Goal: Task Accomplishment & Management: Manage account settings

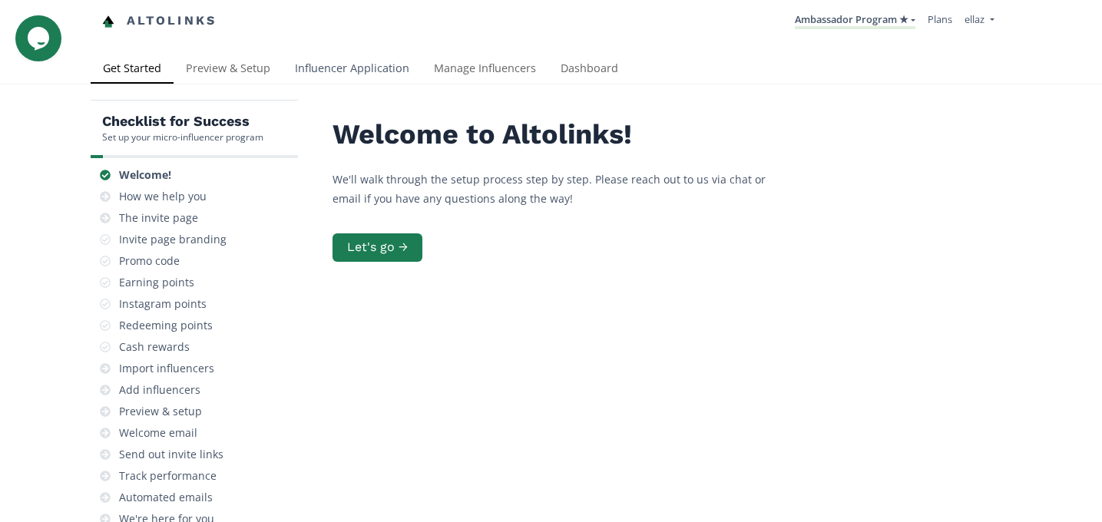
click at [354, 73] on link "Influencer Application" at bounding box center [352, 70] width 139 height 31
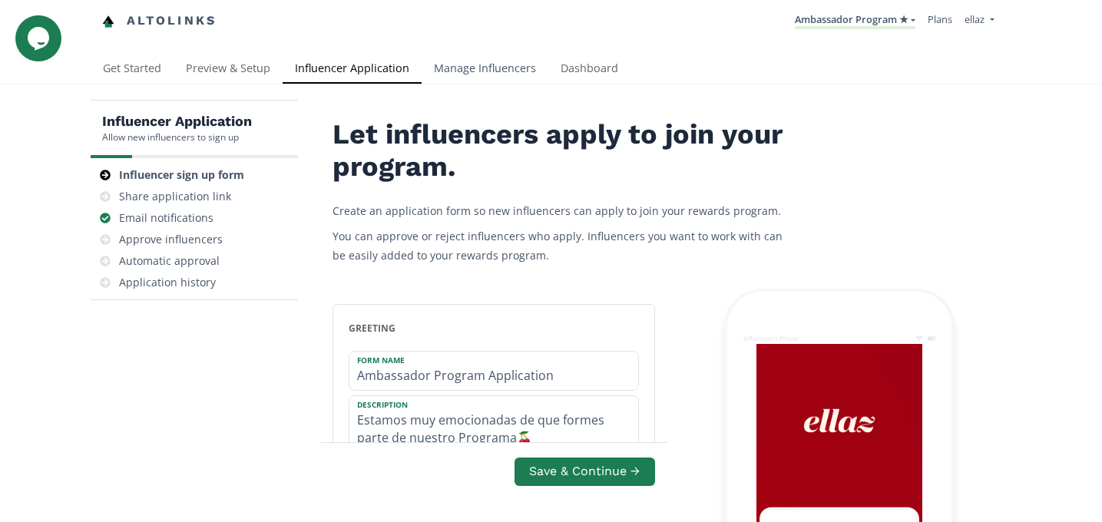
click at [483, 75] on link "Manage Influencers" at bounding box center [485, 70] width 127 height 31
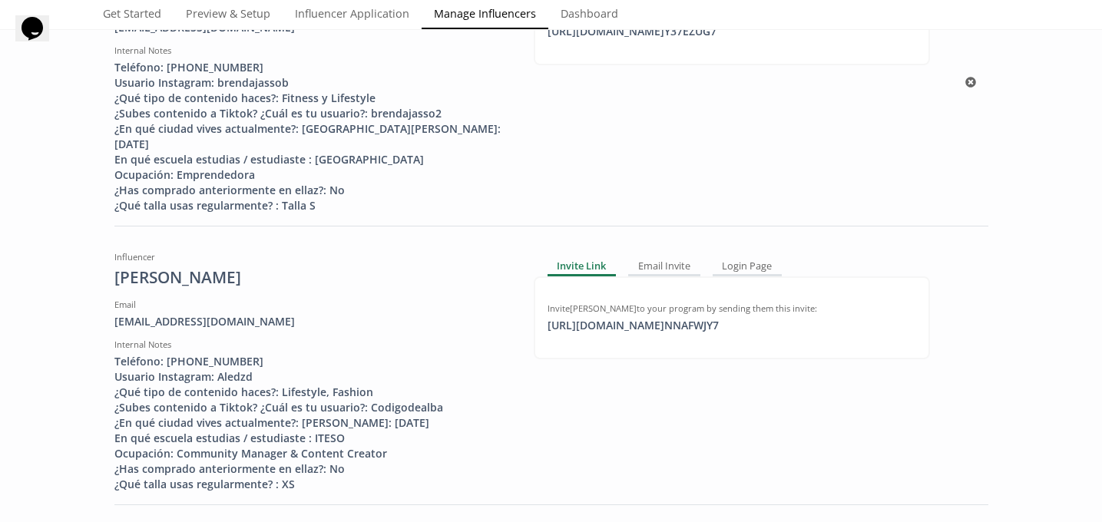
scroll to position [600, 0]
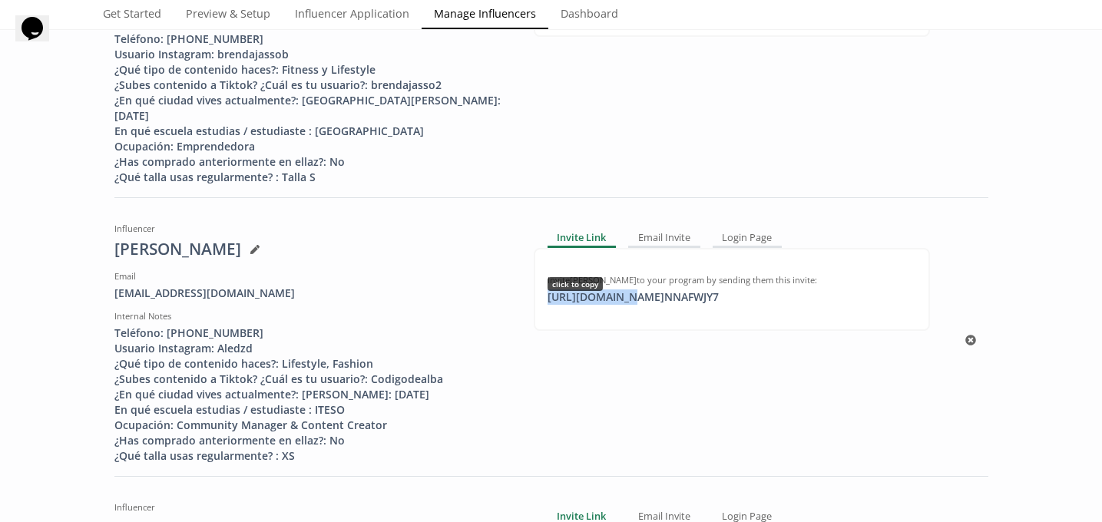
click at [617, 305] on div "https://app.altolinks.com/invite/ NNAFWJY7 click to copy" at bounding box center [633, 296] width 190 height 15
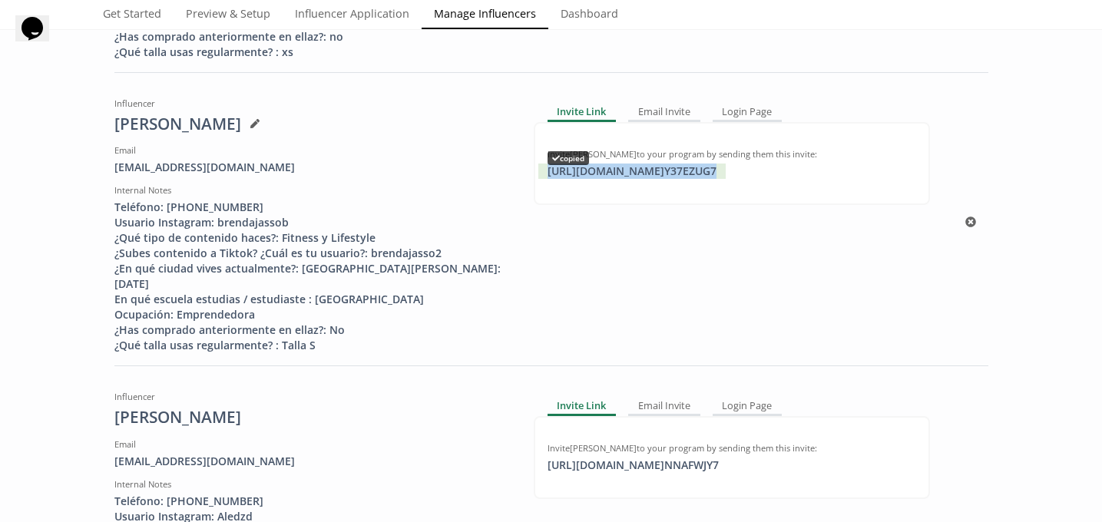
click at [665, 179] on div "https://app.altolinks.com/invite/ Y37EZUG7 copied" at bounding box center [631, 171] width 187 height 15
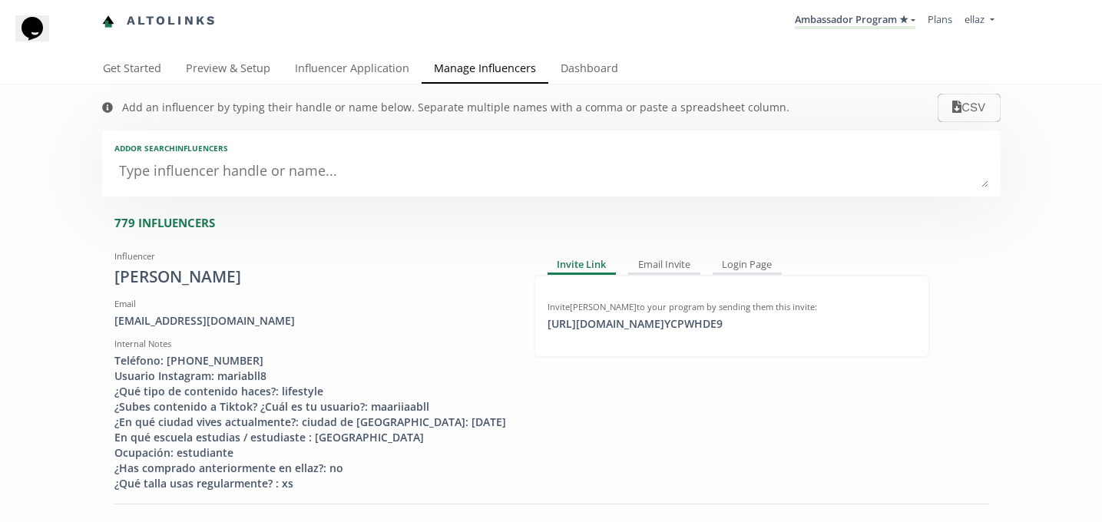
click at [851, 12] on li "Ambassador Program ★ KINEDU MACRO INFLUENCERS (prog ventas) Ambassador Program …" at bounding box center [855, 21] width 133 height 30
click at [851, 20] on link "Ambassador Program ★" at bounding box center [855, 20] width 121 height 17
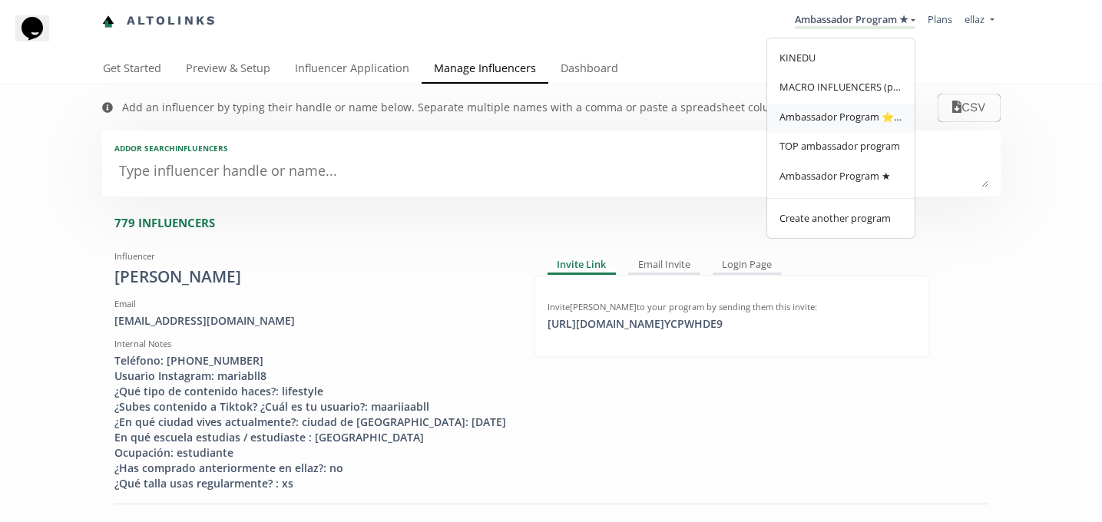
click at [861, 114] on span "Ambassador Program ⭐️⭐️" at bounding box center [840, 117] width 123 height 14
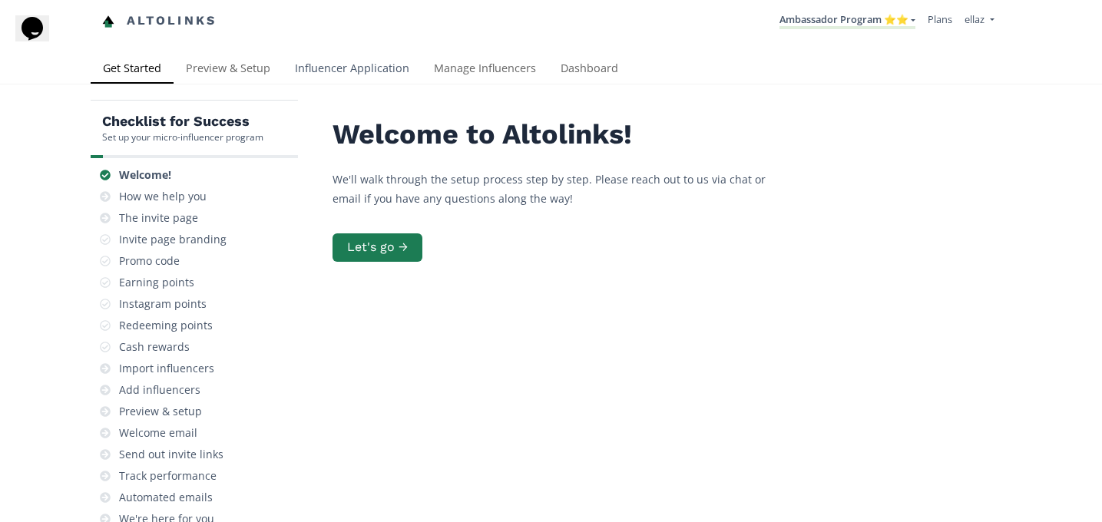
click at [338, 71] on link "Influencer Application" at bounding box center [352, 70] width 139 height 31
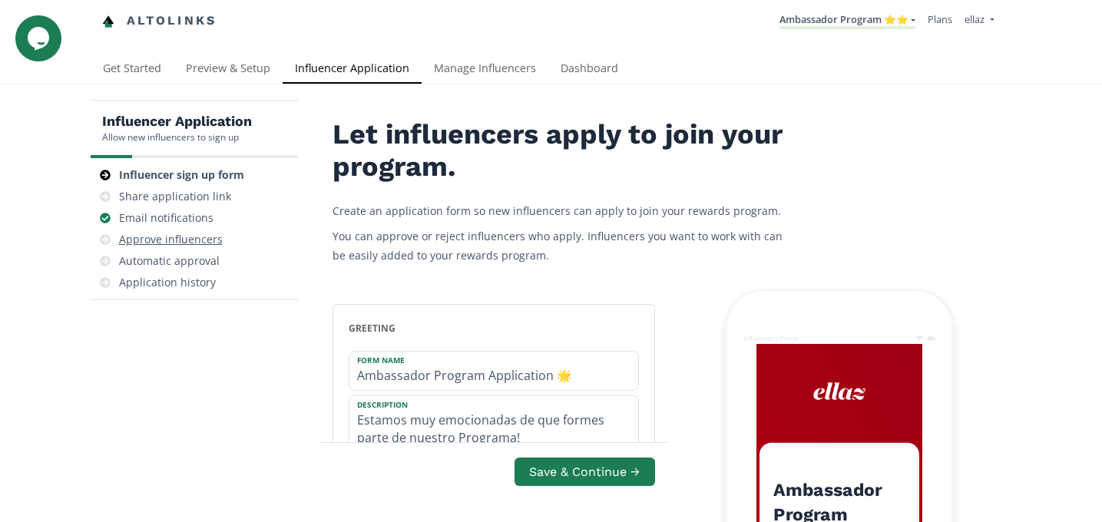
click at [196, 238] on div "Approve influencers" at bounding box center [171, 239] width 104 height 15
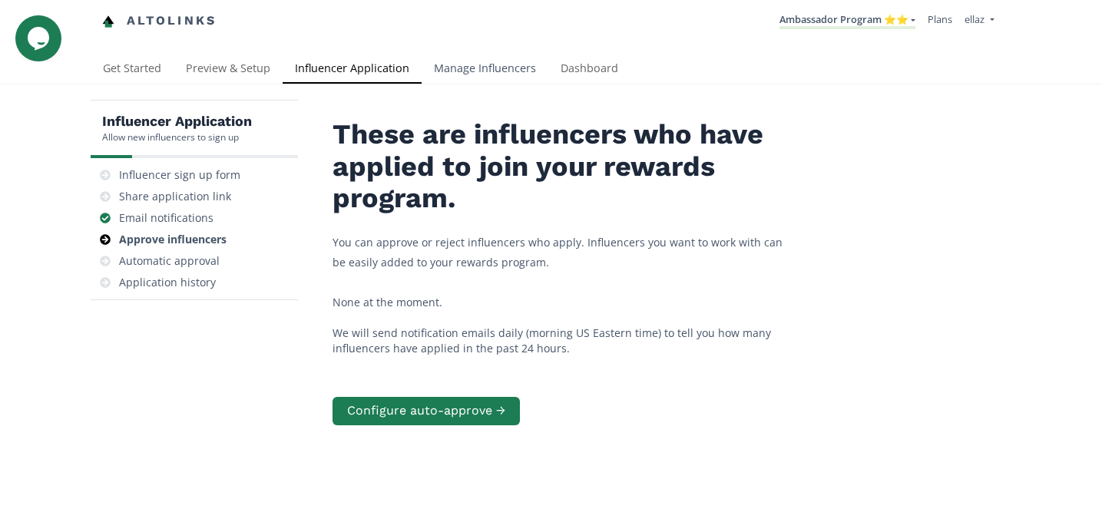
click at [467, 68] on link "Manage Influencers" at bounding box center [485, 70] width 127 height 31
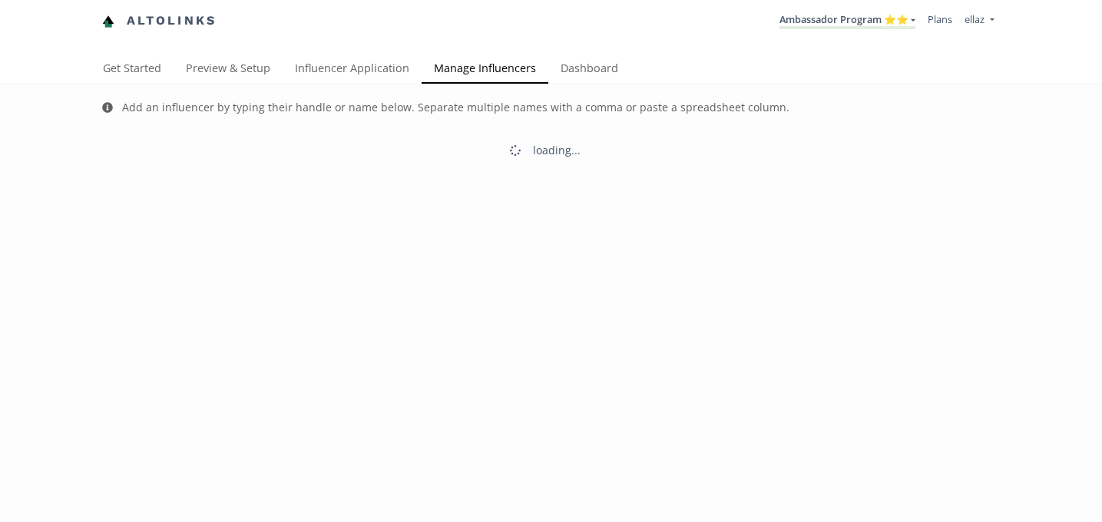
click at [867, 25] on link "Ambassador Program ⭐️⭐️" at bounding box center [847, 20] width 136 height 17
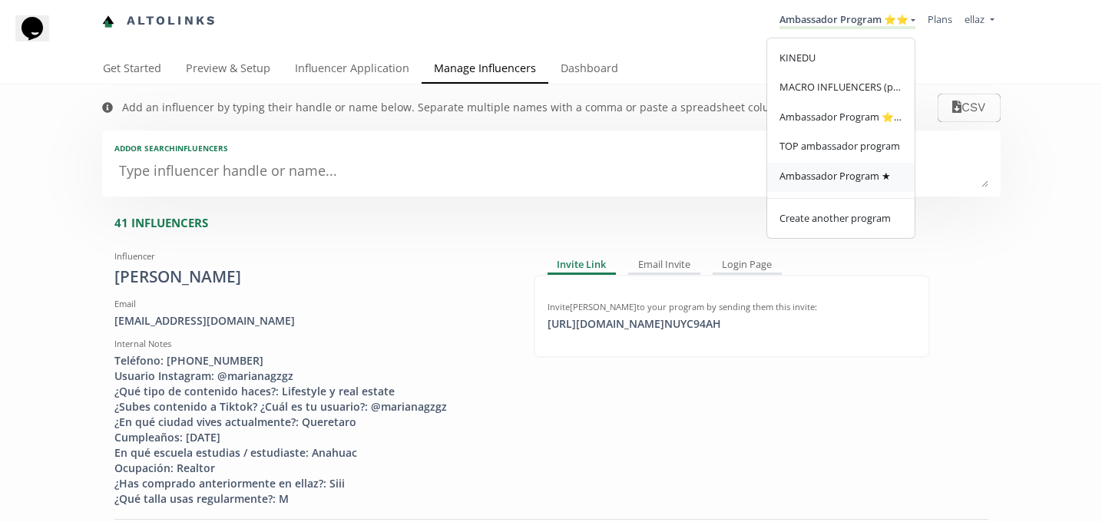
click at [853, 177] on span "Ambassador Program ★" at bounding box center [834, 176] width 111 height 14
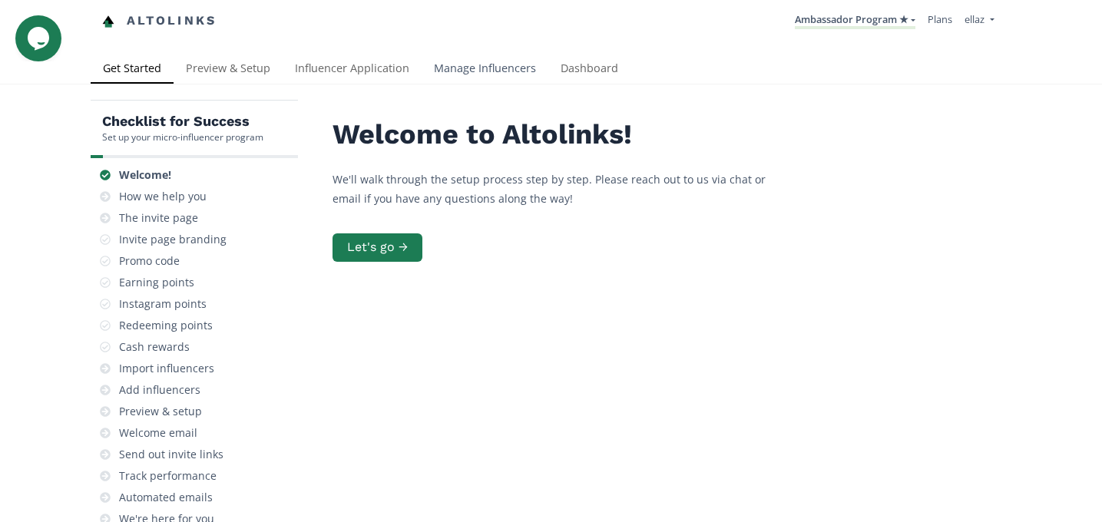
click at [468, 71] on link "Manage Influencers" at bounding box center [485, 70] width 127 height 31
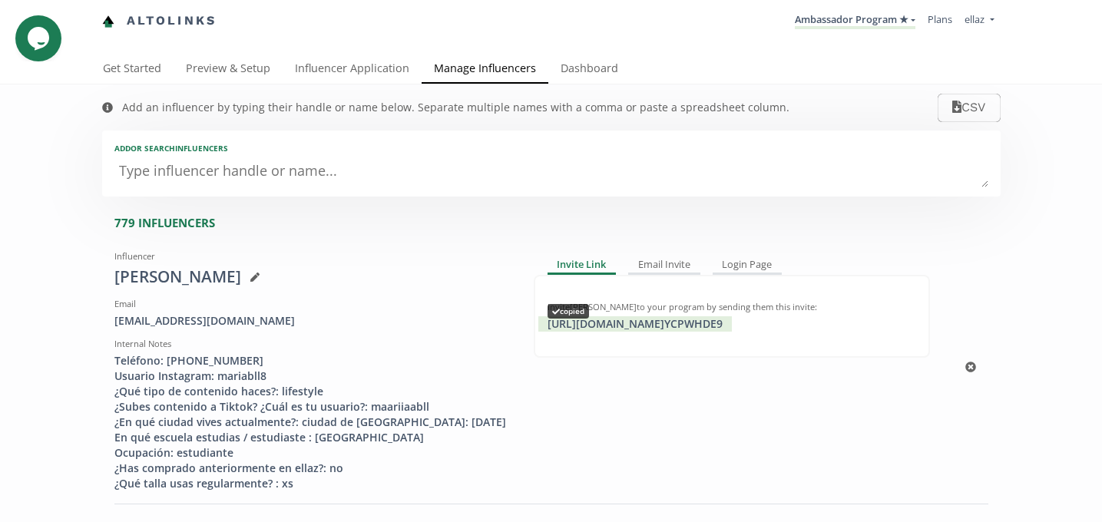
click at [679, 322] on div "https://app.altolinks.com/invite/ YCPWHDE9 copied" at bounding box center [634, 323] width 193 height 15
click at [349, 68] on link "Influencer Application" at bounding box center [352, 70] width 139 height 31
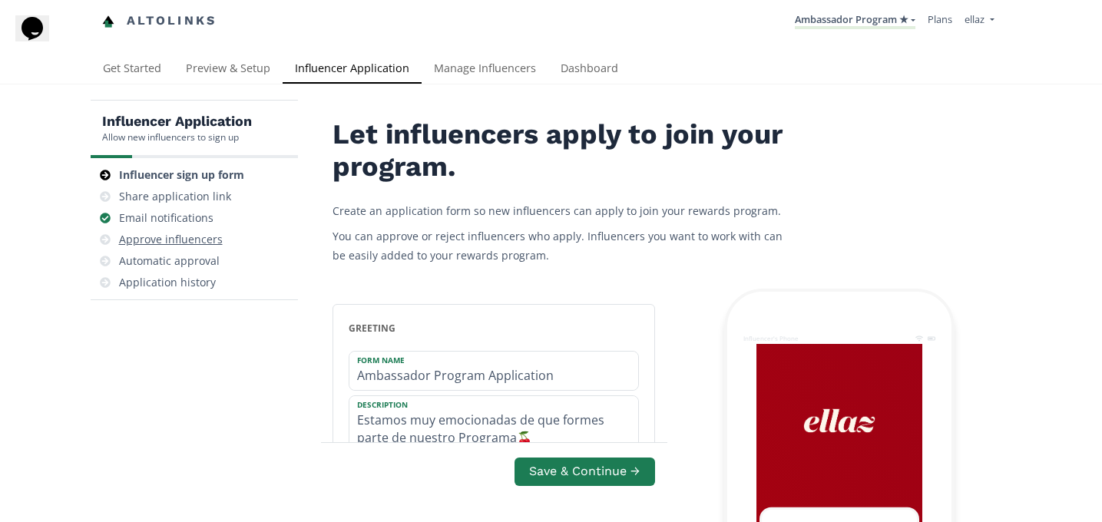
click at [200, 236] on div "Approve influencers" at bounding box center [171, 239] width 104 height 15
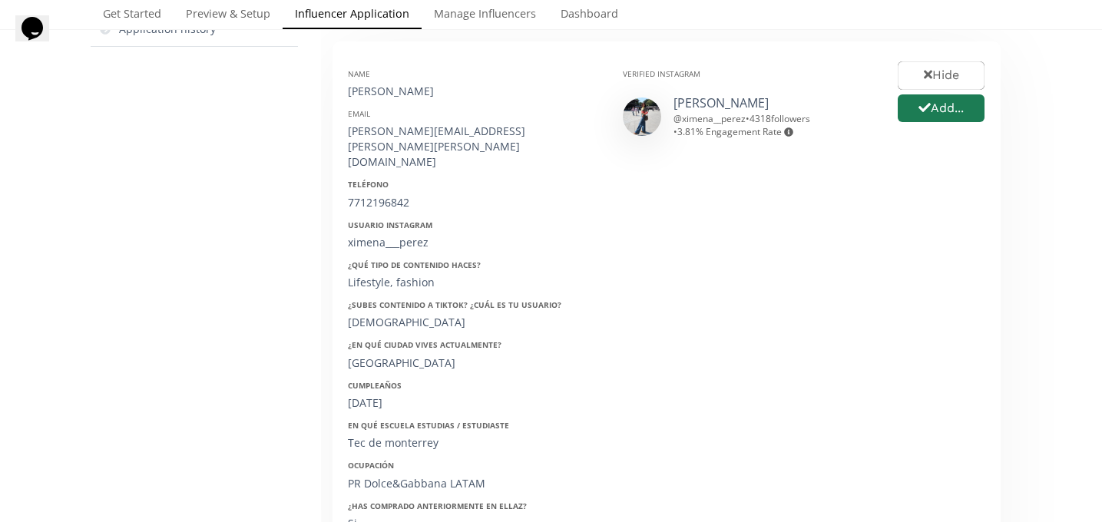
scroll to position [230, 0]
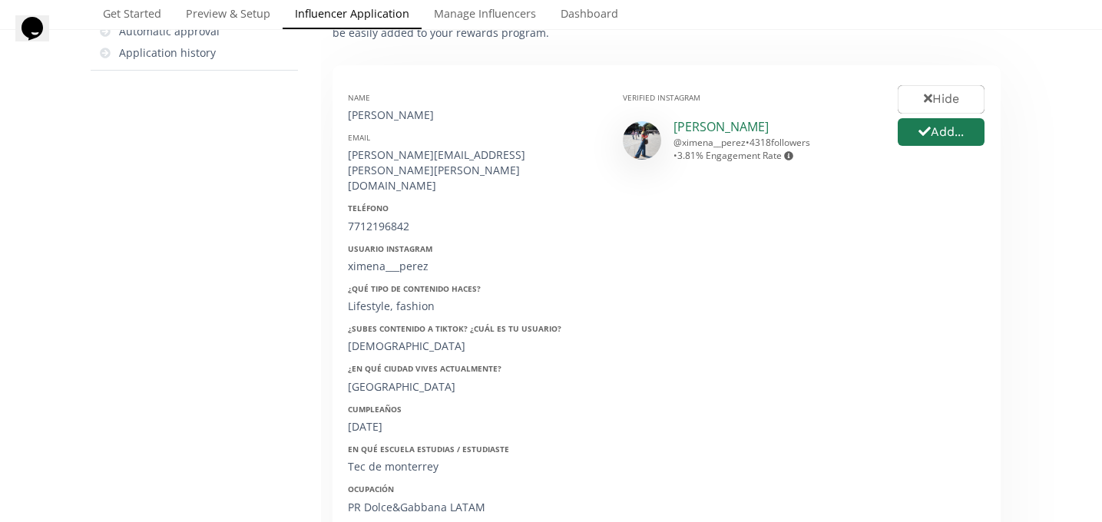
click at [724, 121] on link "Ximena Perez" at bounding box center [720, 126] width 95 height 17
click at [923, 141] on button "Add..." at bounding box center [940, 132] width 91 height 33
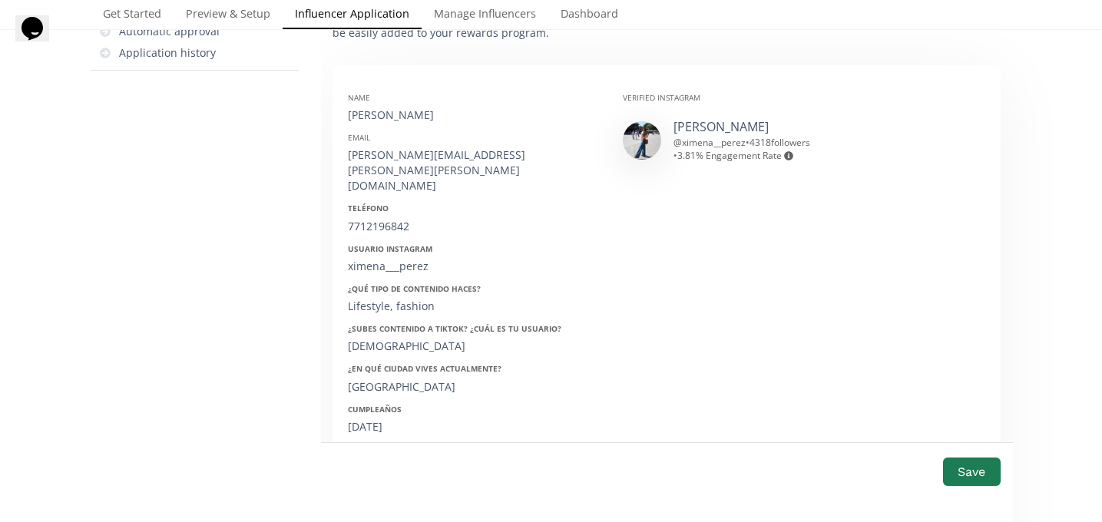
click at [394, 117] on div "[PERSON_NAME]" at bounding box center [474, 114] width 252 height 15
click at [394, 117] on div "Ximena Pérez" at bounding box center [474, 114] width 252 height 15
click at [394, 117] on div "[PERSON_NAME]" at bounding box center [474, 114] width 252 height 15
copy div "[PERSON_NAME]"
click at [435, 155] on div "ximena.perez.lugo@hotmail.com" at bounding box center [474, 170] width 252 height 46
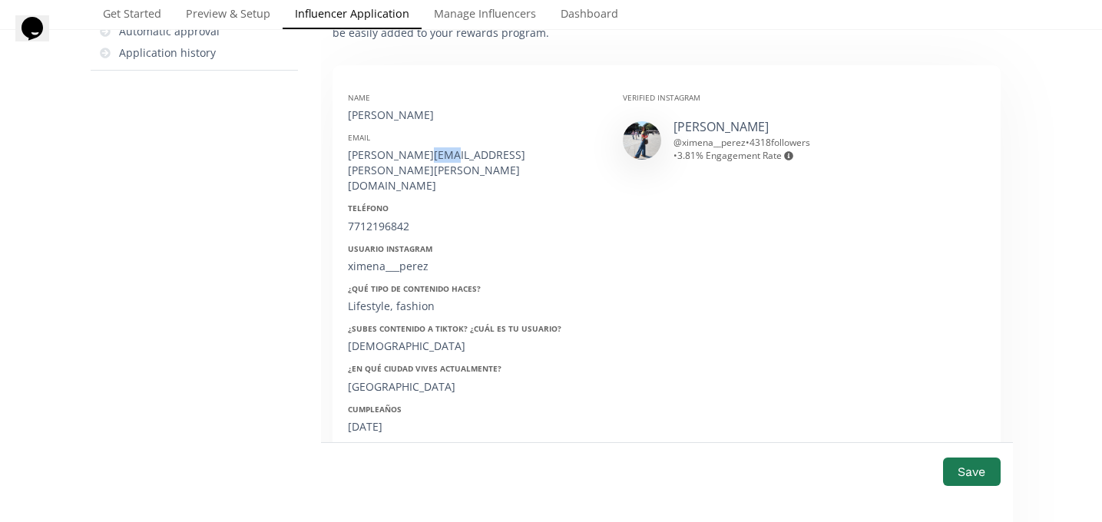
click at [435, 155] on div "ximena.perez.lugo@hotmail.com" at bounding box center [474, 170] width 252 height 46
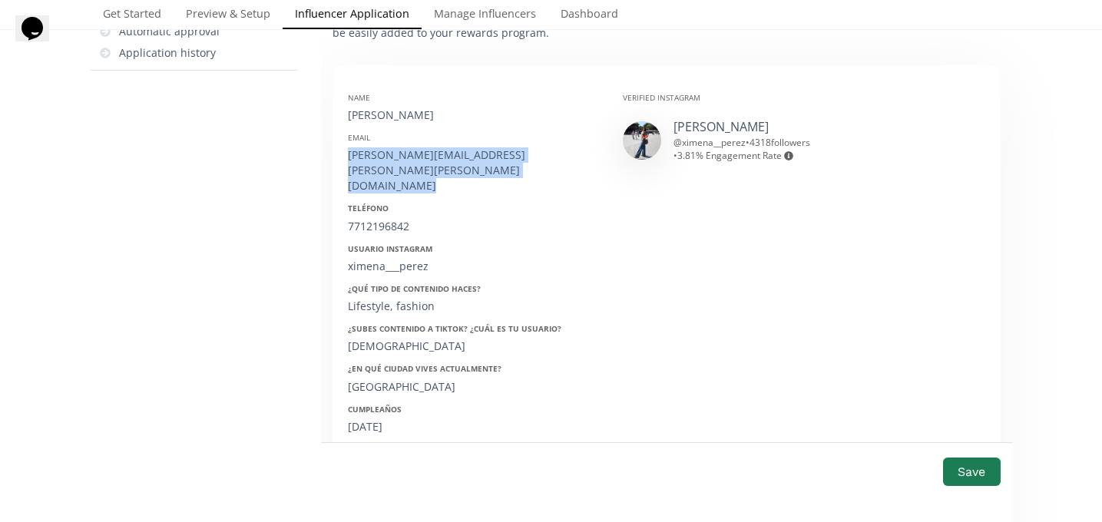
click at [435, 155] on div "ximena.perez.lugo@hotmail.com" at bounding box center [474, 170] width 252 height 46
copy div "ximena.perez.lugo@hotmail.com"
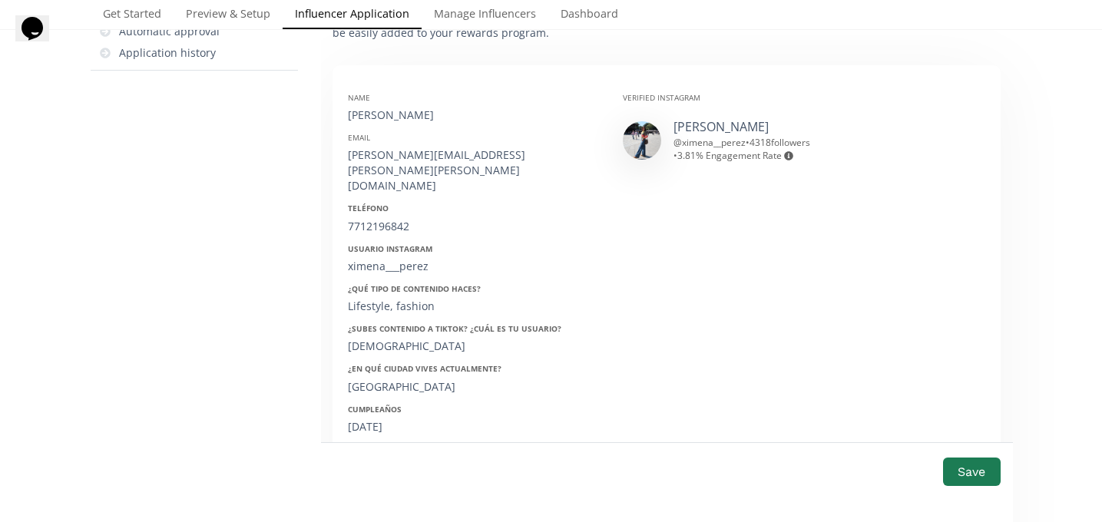
click at [377, 219] on div "7712196842" at bounding box center [474, 226] width 252 height 15
copy div "7712196842"
click at [378, 259] on div "ximena___perez" at bounding box center [474, 266] width 252 height 15
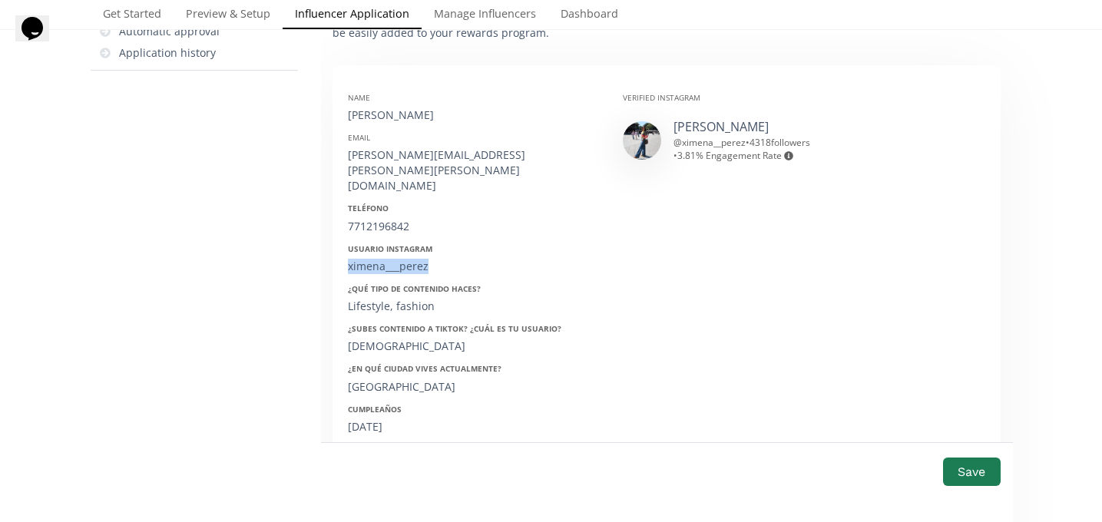
copy div "ximena___perez"
click at [375, 419] on div "05/07/2000" at bounding box center [474, 426] width 252 height 15
copy div "05/07/2000"
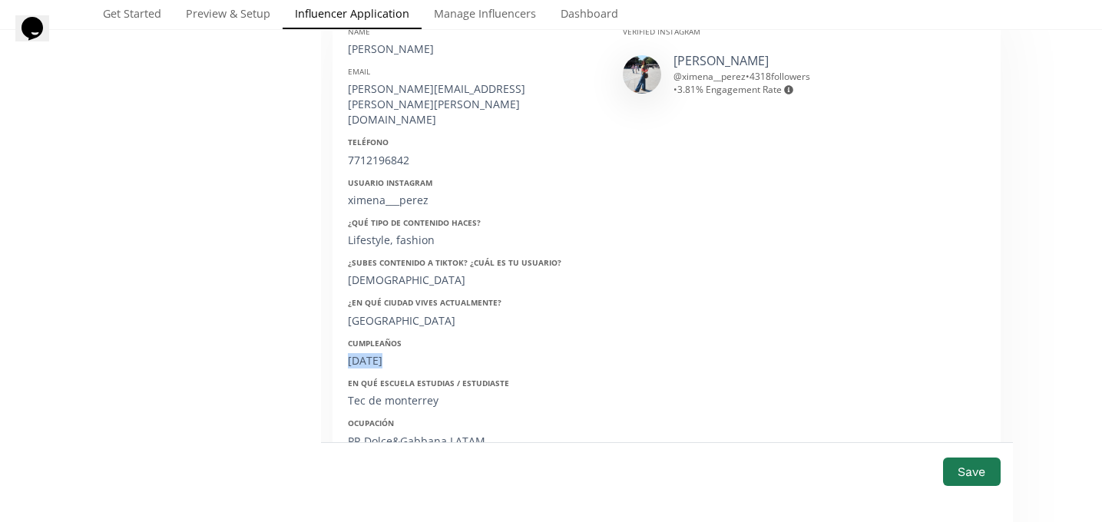
scroll to position [302, 0]
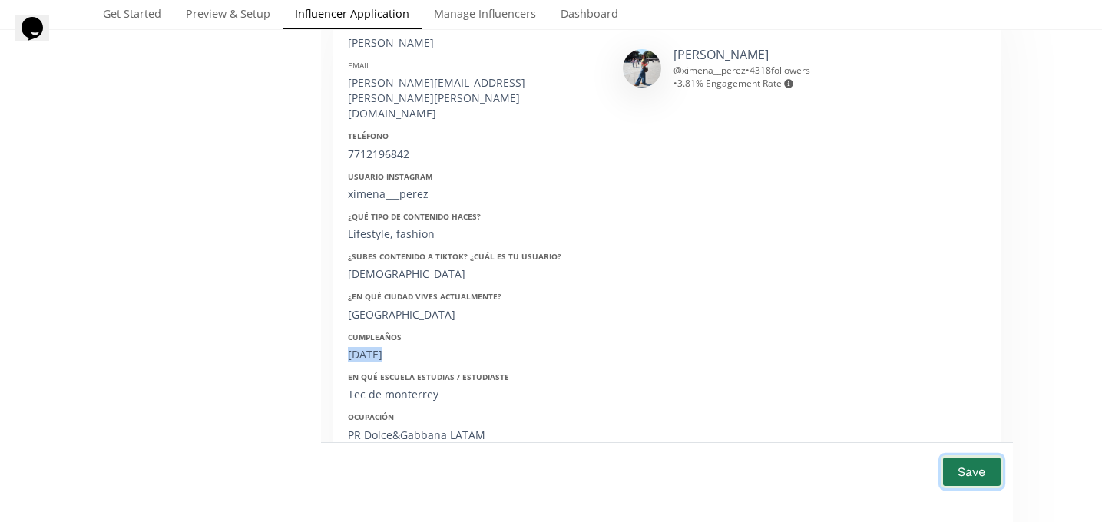
click at [969, 466] on button "Save" at bounding box center [971, 471] width 61 height 33
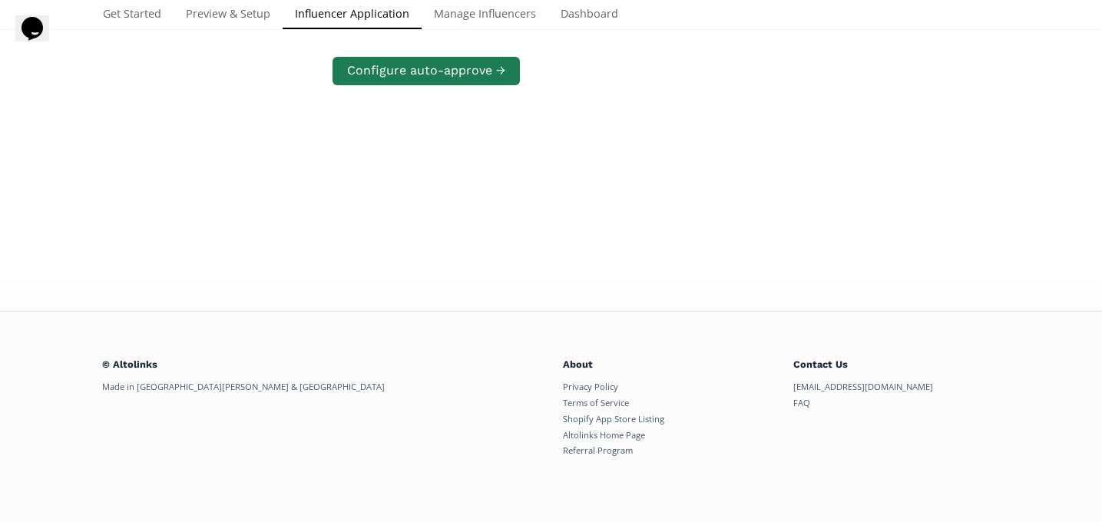
scroll to position [296, 0]
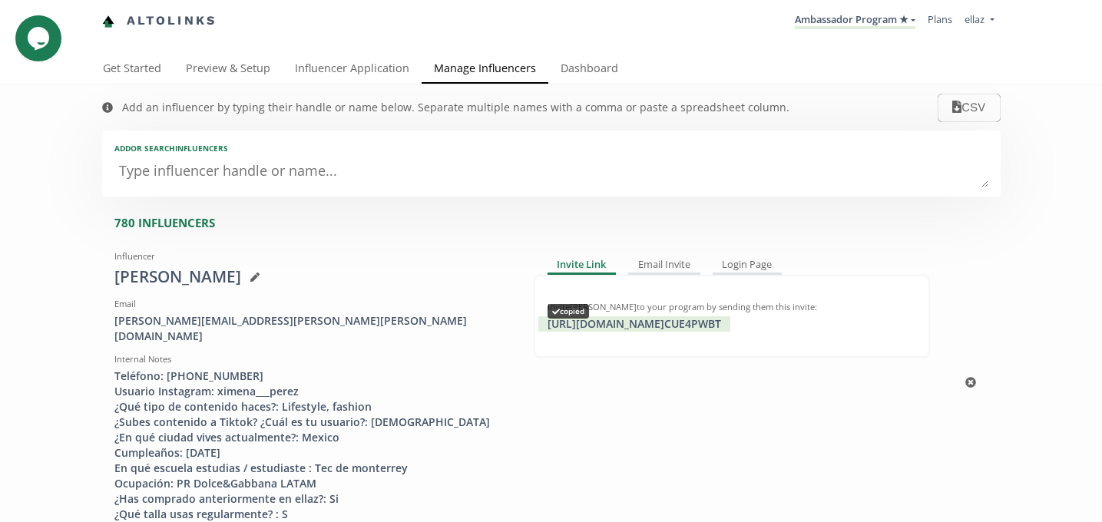
click at [672, 323] on div "https://app.altolinks.com/invite/ CUE4PWBT copied" at bounding box center [634, 323] width 192 height 15
click at [863, 32] on li "Ambassador Program ★ KINEDU MACRO INFLUENCERS (prog ventas) Ambassador Program …" at bounding box center [855, 21] width 133 height 30
click at [863, 25] on link "Ambassador Program ★" at bounding box center [855, 20] width 121 height 17
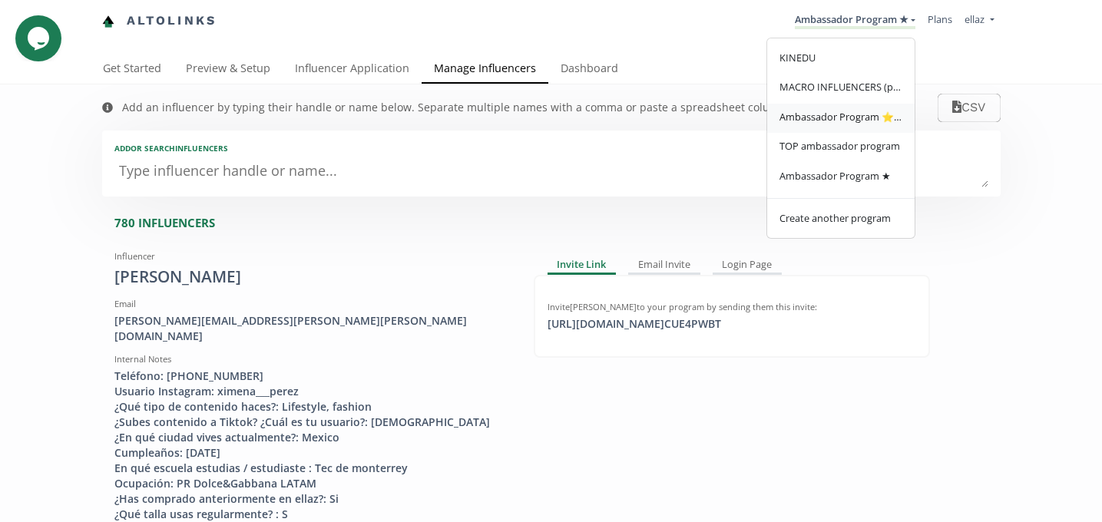
click at [855, 117] on span "Ambassador Program ⭐️⭐️" at bounding box center [840, 117] width 123 height 14
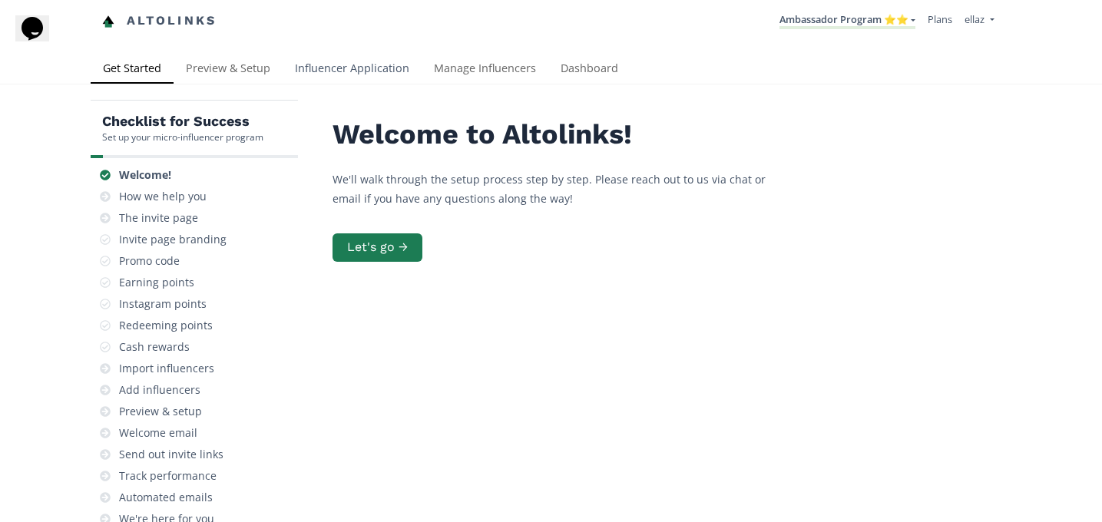
click at [365, 69] on link "Influencer Application" at bounding box center [352, 70] width 139 height 31
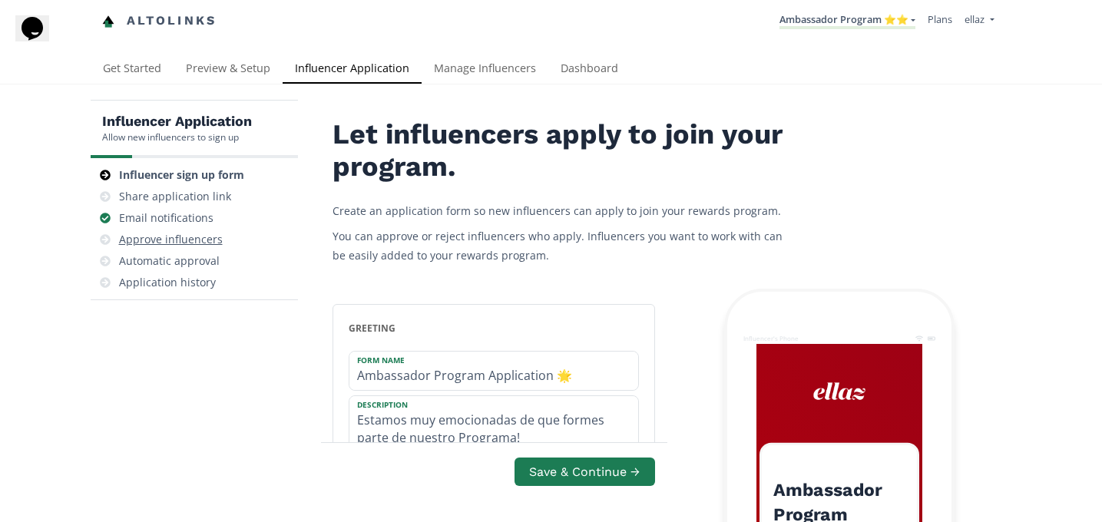
click at [165, 238] on div "Approve influencers" at bounding box center [171, 239] width 104 height 15
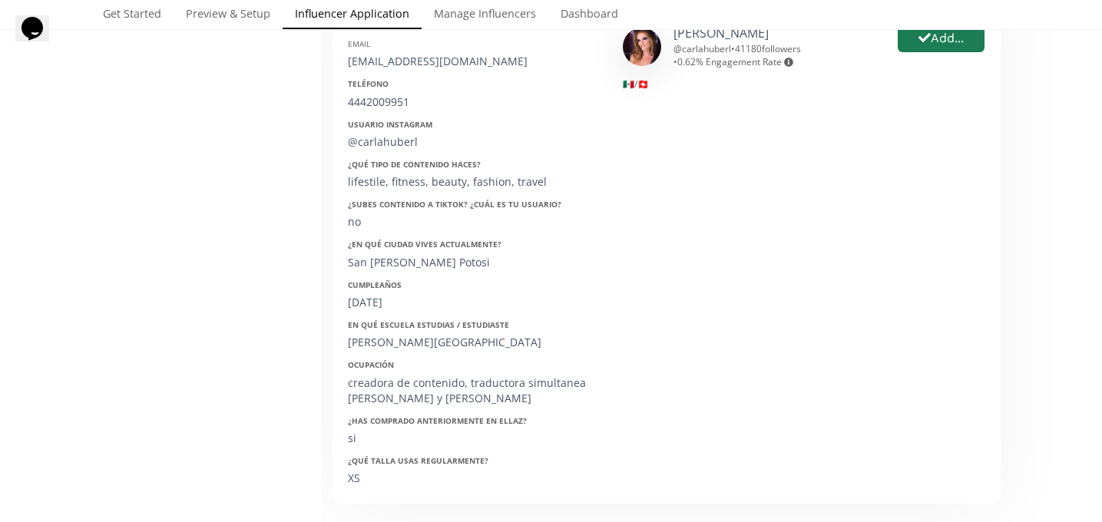
scroll to position [325, 0]
click at [955, 41] on button "Add..." at bounding box center [940, 37] width 91 height 33
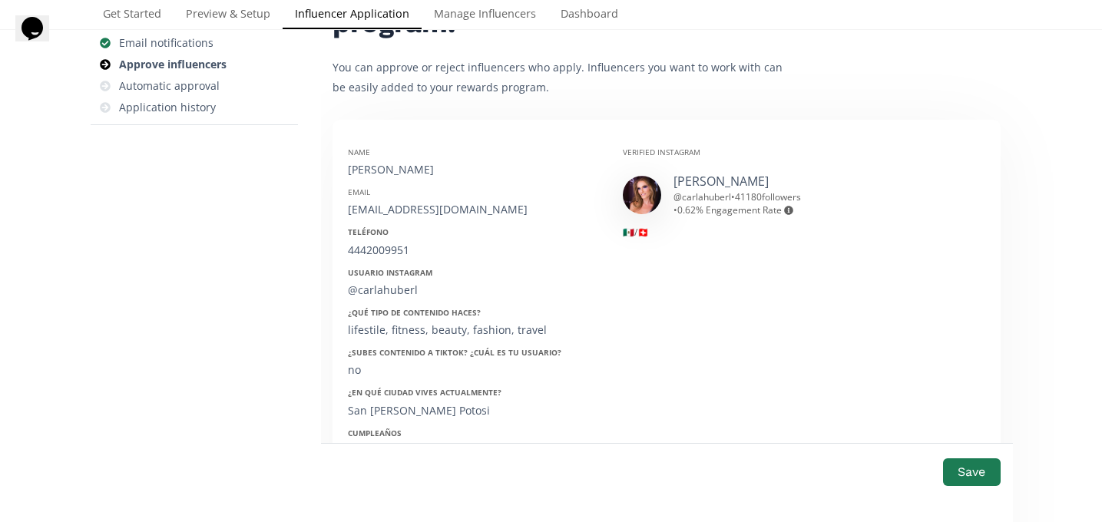
scroll to position [168, 0]
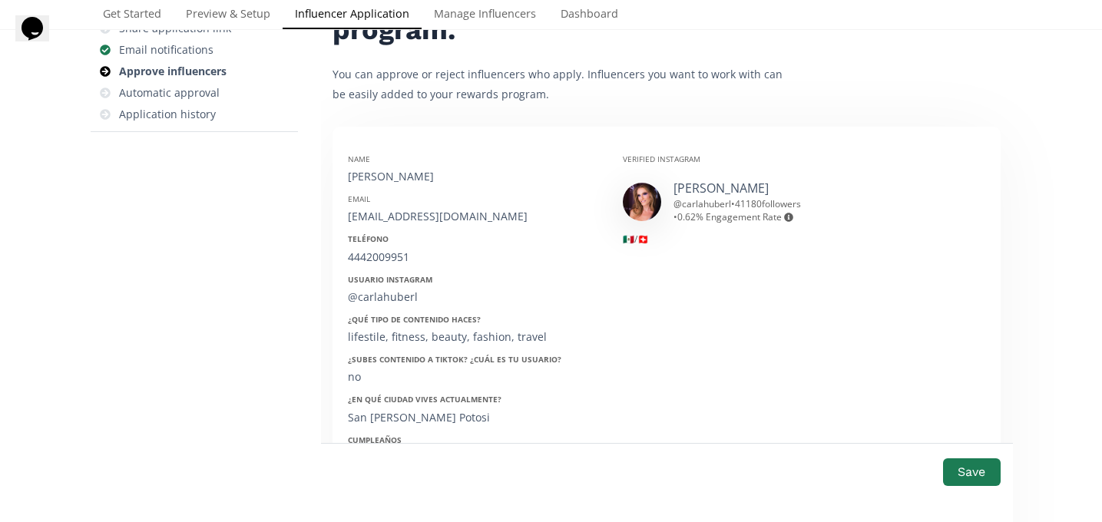
click at [391, 174] on div "Carla Huber" at bounding box center [474, 176] width 252 height 15
copy div "Carla Huber"
click at [382, 211] on div "carlahuberblog@gmail.com" at bounding box center [474, 216] width 252 height 15
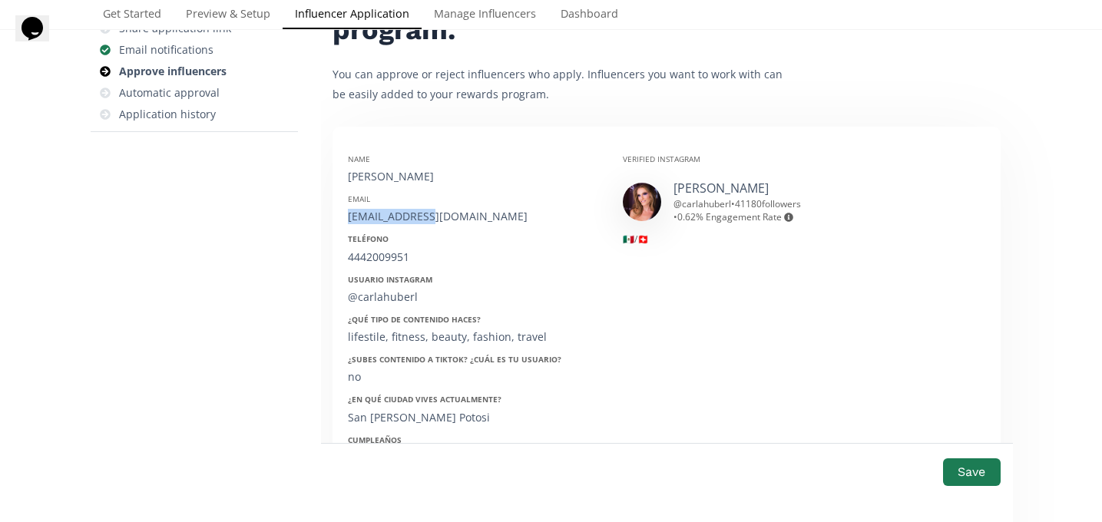
click at [382, 211] on div "carlahuberblog@gmail.com" at bounding box center [474, 216] width 252 height 15
copy div "carlahuberblog@gmail.com"
click at [379, 257] on div "4442009951" at bounding box center [474, 257] width 252 height 15
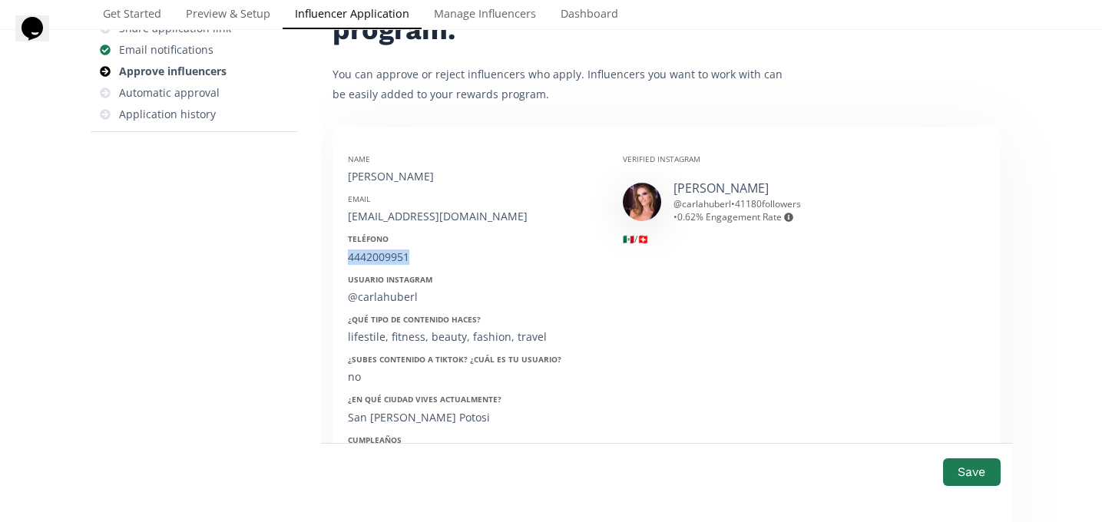
copy div "4442009951"
click at [348, 299] on div "@carlahuberl" at bounding box center [474, 296] width 252 height 15
copy div "@"
click at [371, 296] on div "@carlahuberl" at bounding box center [474, 296] width 252 height 15
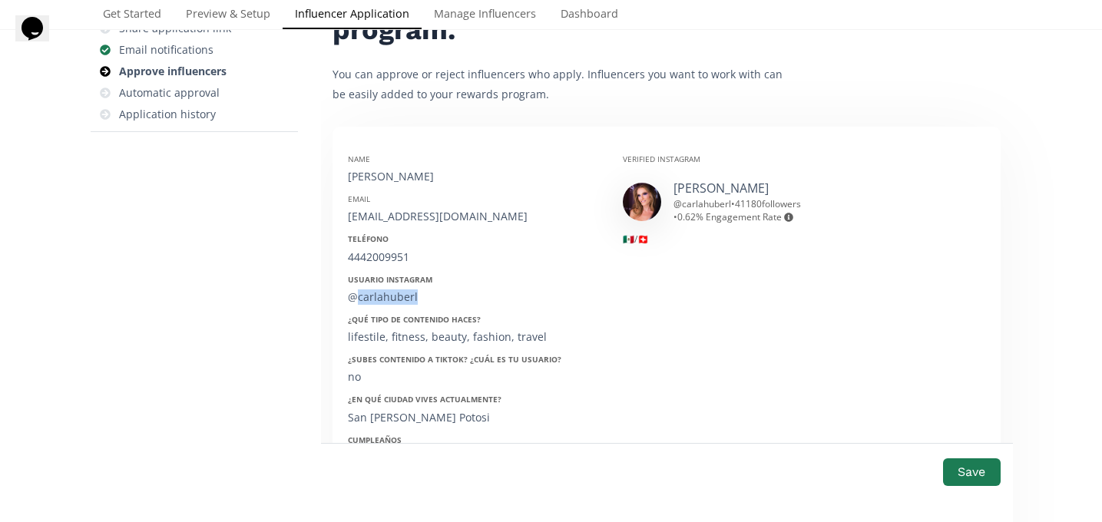
click at [371, 296] on div "@carlahuberl" at bounding box center [474, 296] width 252 height 15
copy div "@carlahuberl"
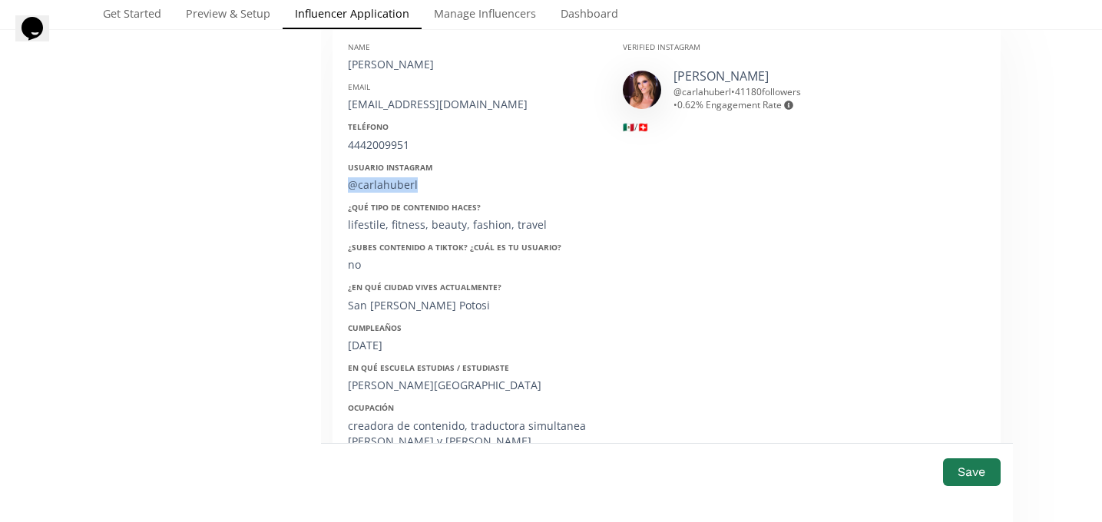
scroll to position [294, 0]
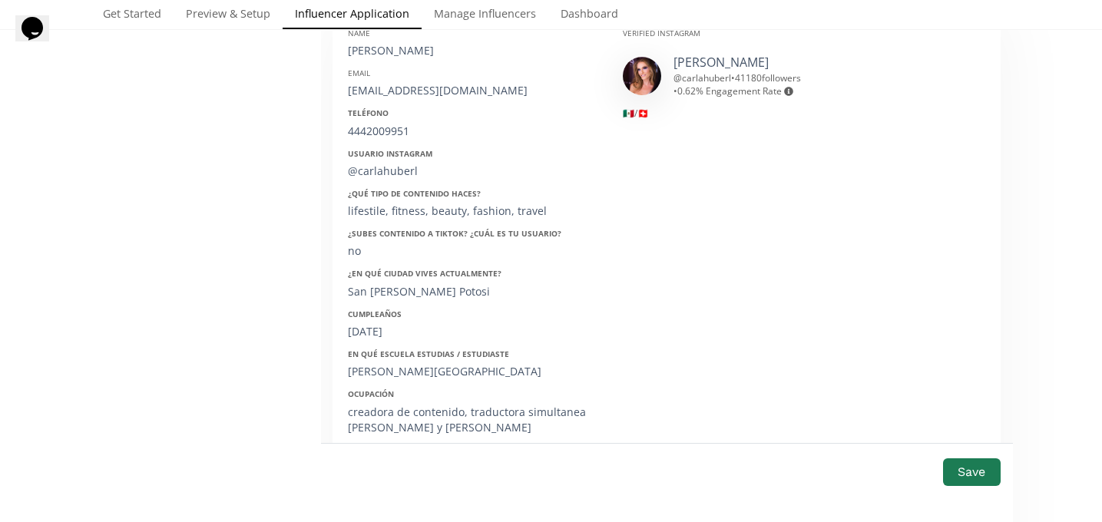
click at [382, 322] on div "Cumpleaños 09/08/1985" at bounding box center [474, 324] width 252 height 31
click at [382, 332] on div "09/08/1985" at bounding box center [474, 331] width 252 height 15
copy div "09/08/1985"
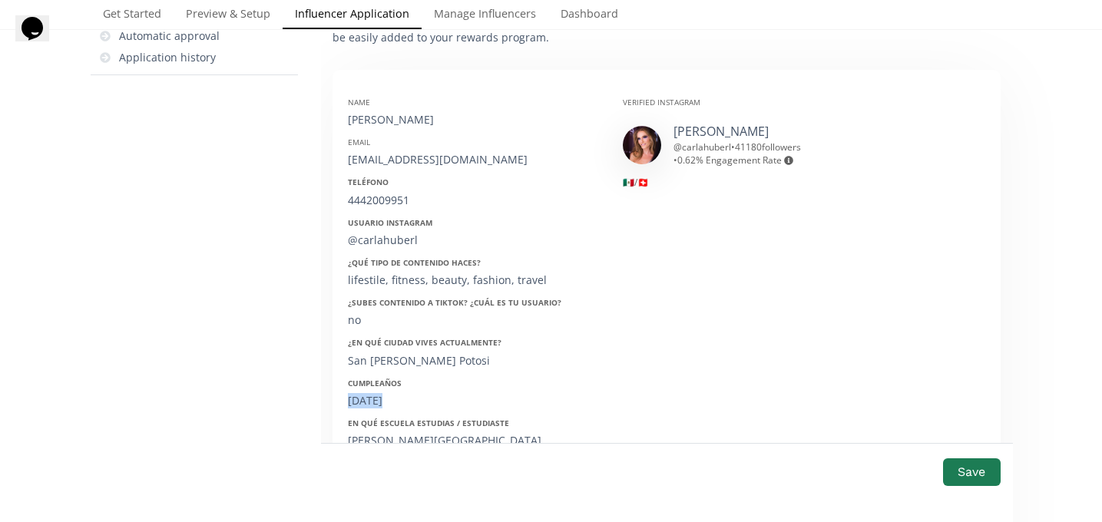
scroll to position [218, 0]
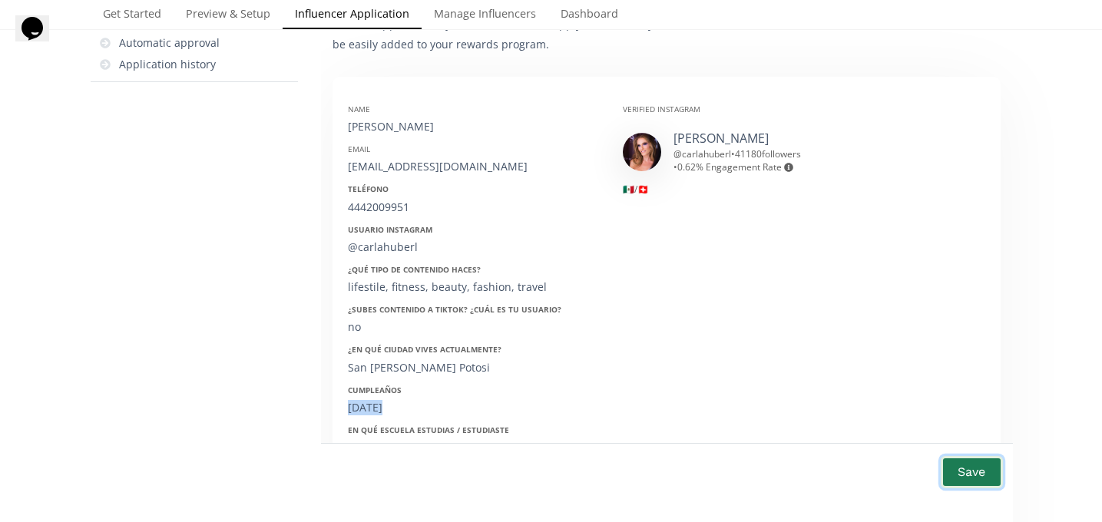
click at [991, 478] on button "Save" at bounding box center [971, 471] width 61 height 33
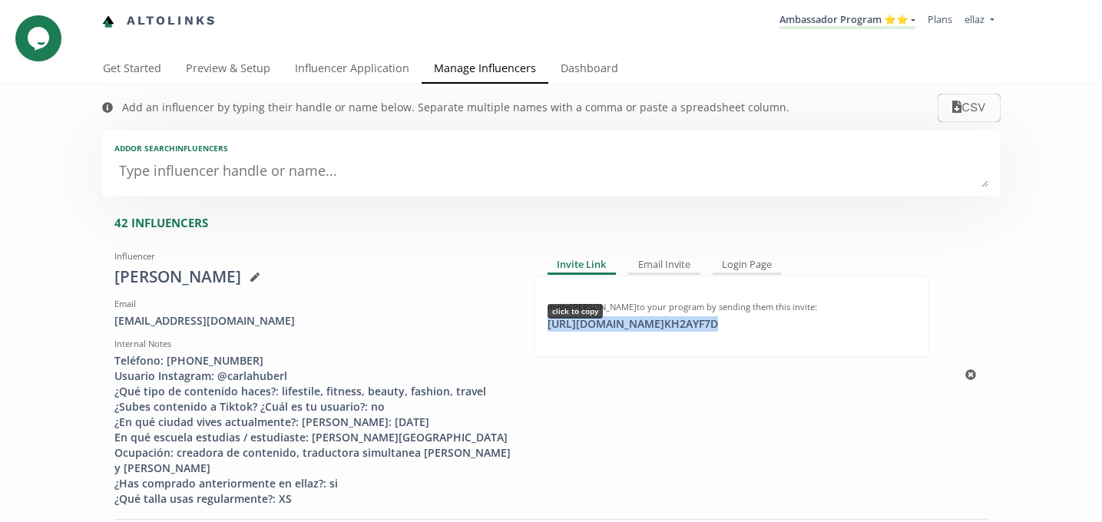
click at [680, 326] on div "[URL][DOMAIN_NAME] KH2AYF7D click to copy" at bounding box center [632, 323] width 189 height 15
click at [571, 69] on link "Dashboard" at bounding box center [589, 70] width 82 height 31
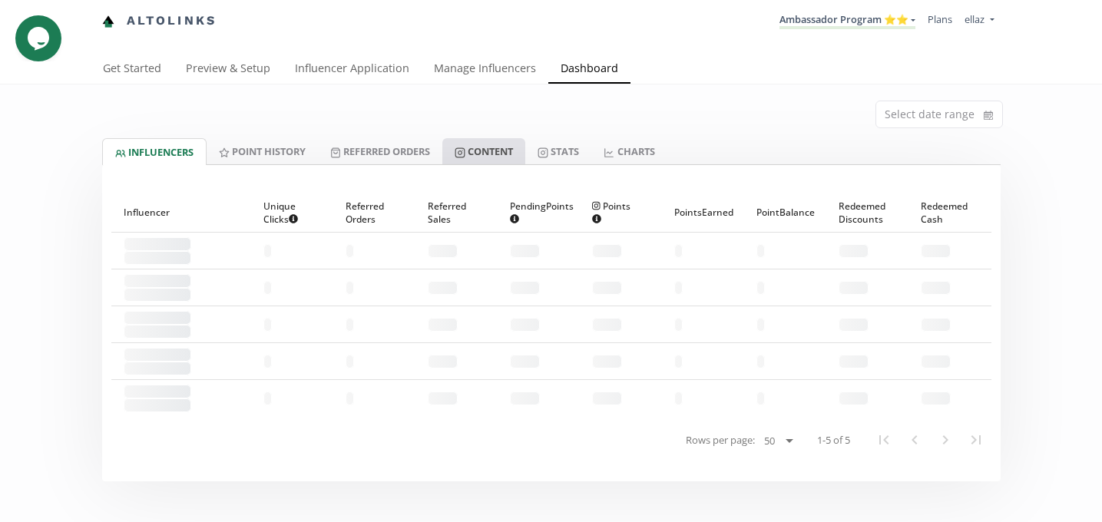
click at [487, 164] on link "Content" at bounding box center [483, 151] width 83 height 26
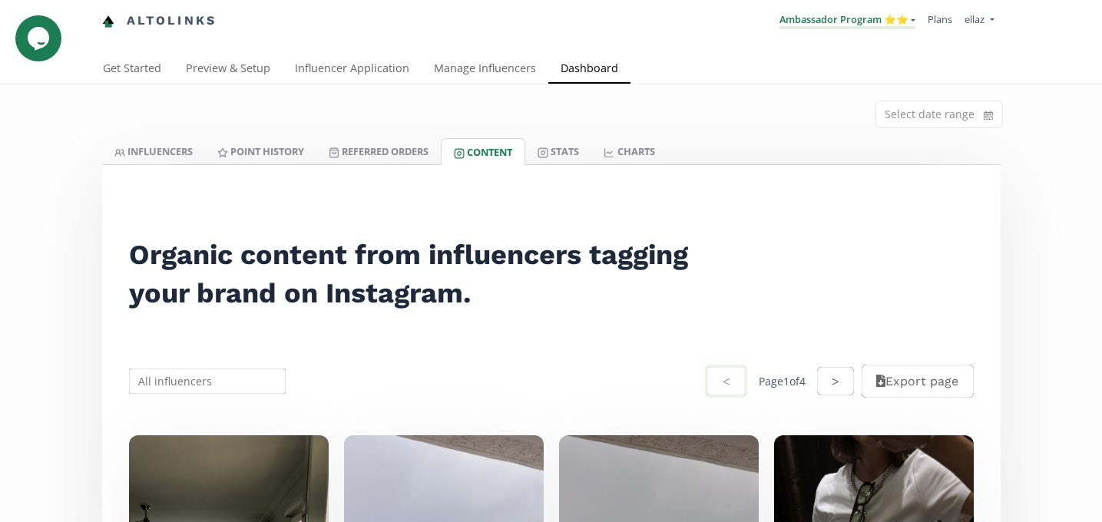
click at [799, 25] on link "Ambassador Program ⭐️⭐️" at bounding box center [847, 20] width 136 height 17
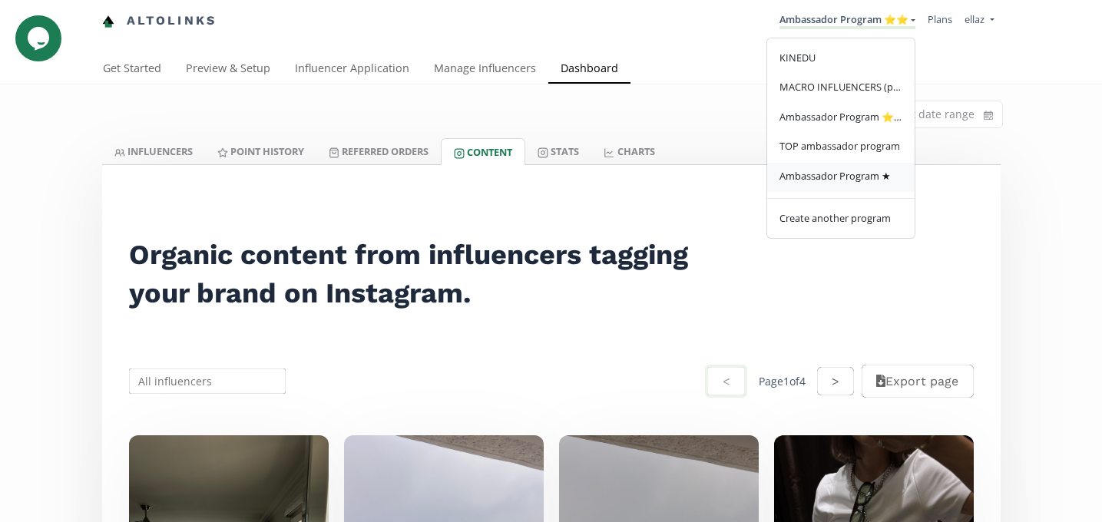
click at [848, 178] on span "Ambassador Program ★" at bounding box center [834, 176] width 111 height 14
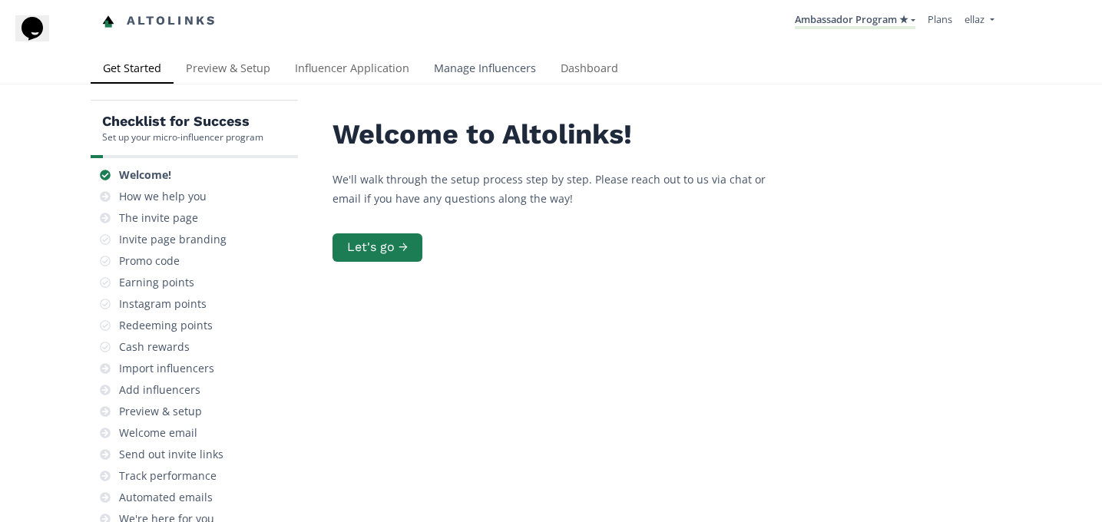
click at [484, 74] on link "Manage Influencers" at bounding box center [485, 70] width 127 height 31
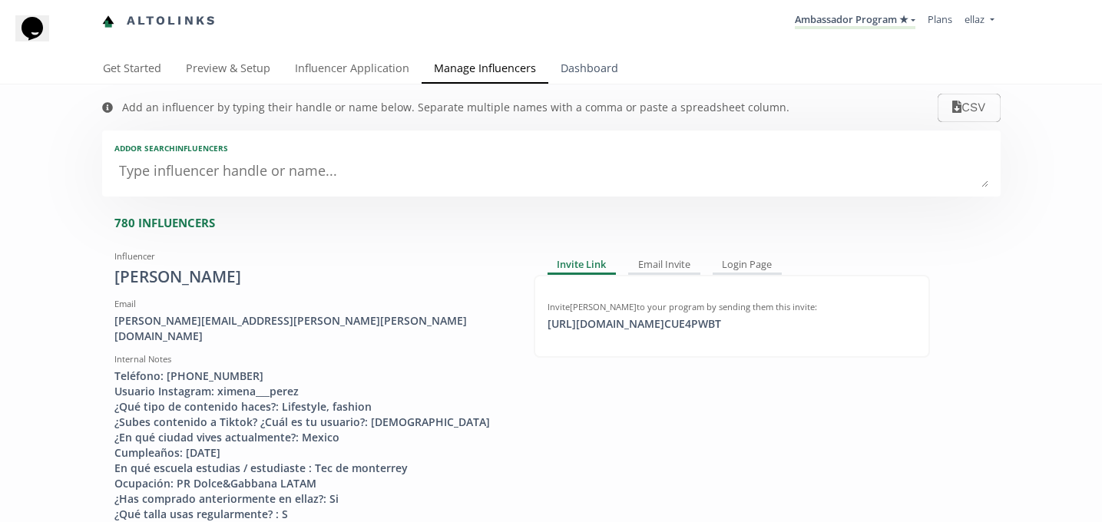
click at [574, 66] on link "Dashboard" at bounding box center [589, 70] width 82 height 31
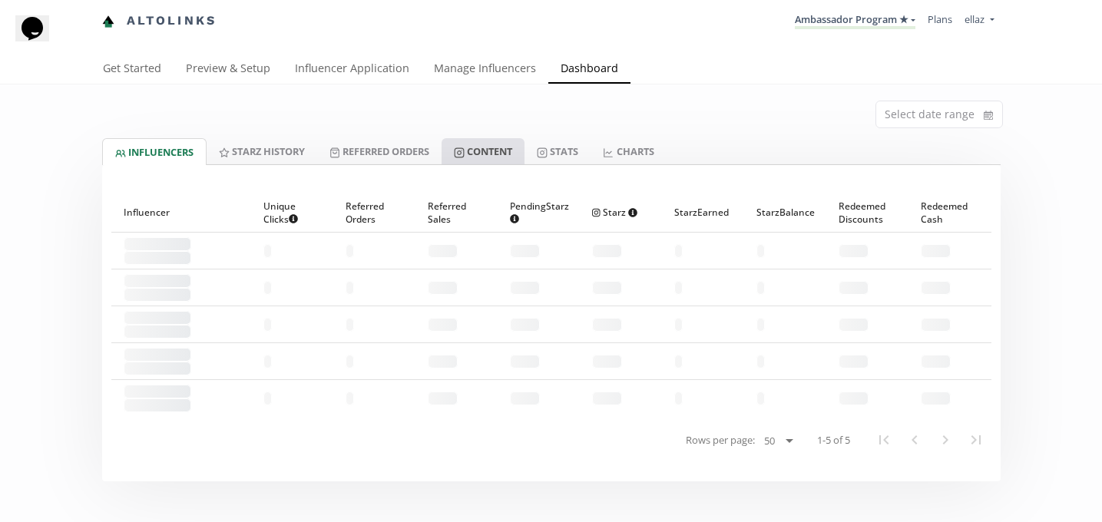
click at [489, 148] on link "Content" at bounding box center [482, 151] width 83 height 26
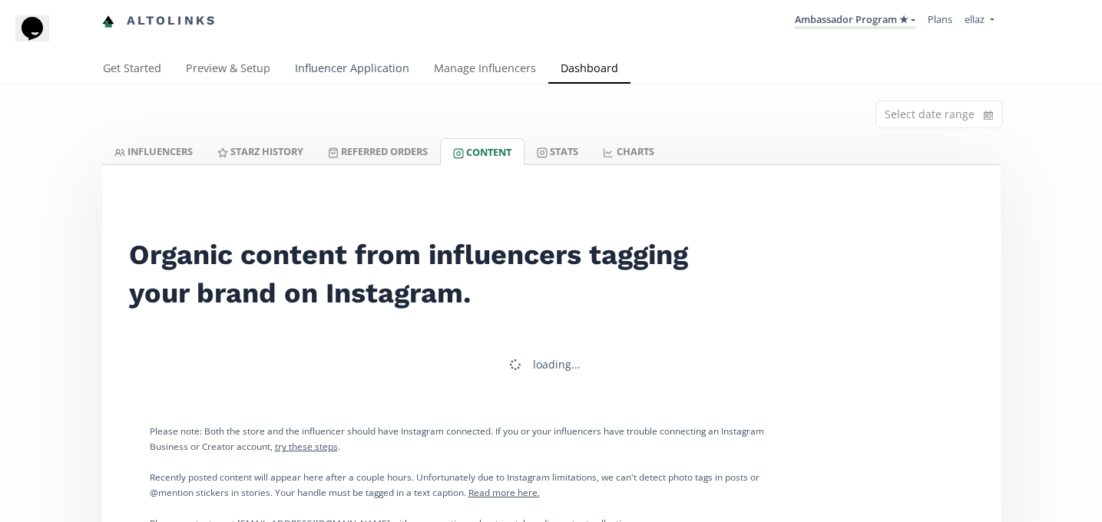
click at [364, 71] on link "Influencer Application" at bounding box center [352, 70] width 139 height 31
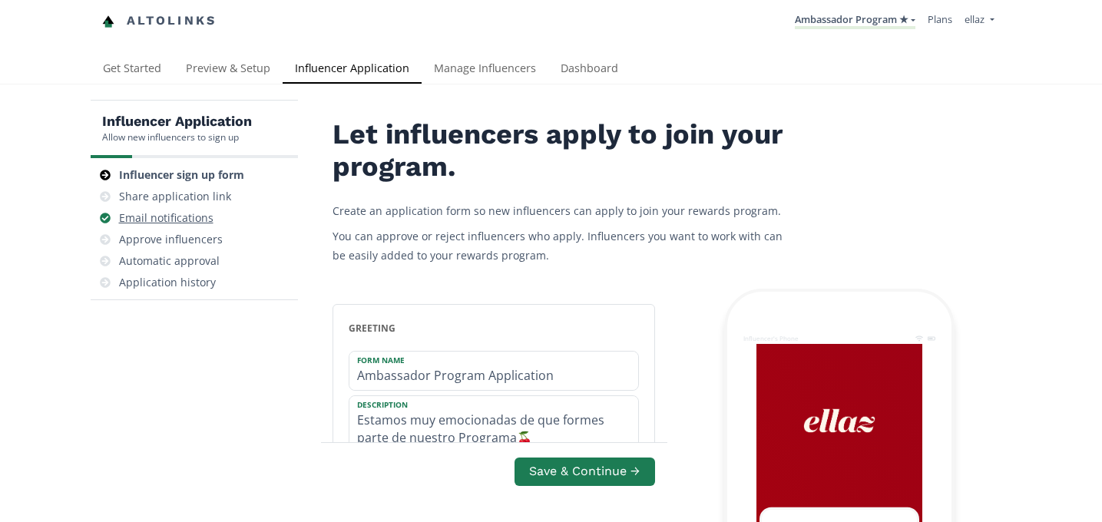
click at [178, 228] on div "Email notifications" at bounding box center [194, 217] width 195 height 21
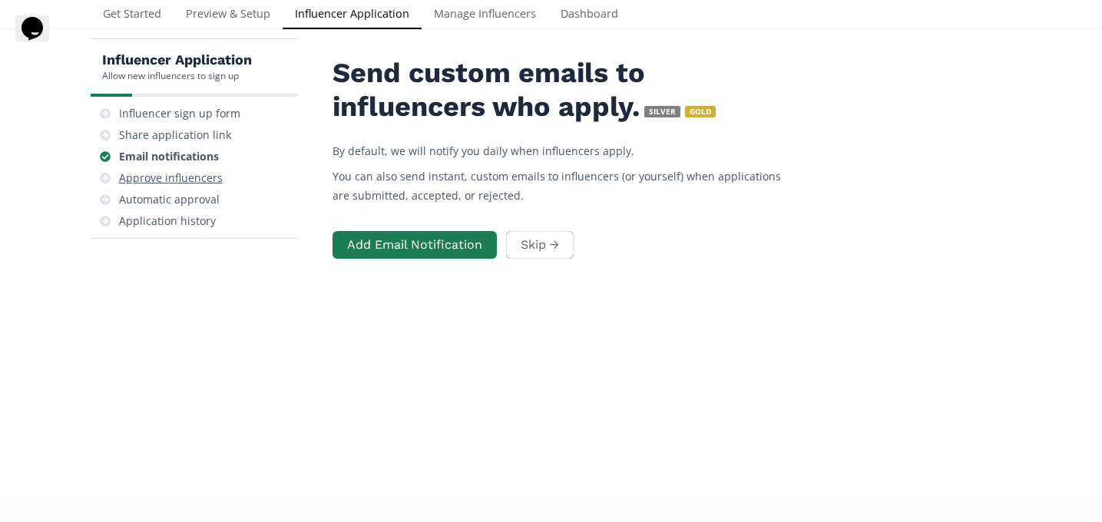
click at [187, 173] on div "Approve influencers" at bounding box center [171, 177] width 104 height 15
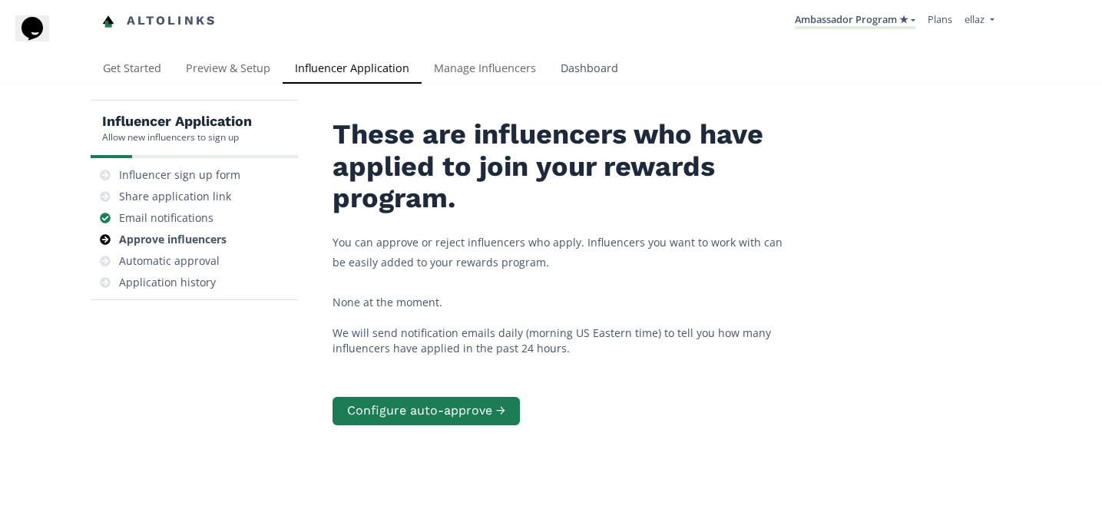
click at [606, 77] on link "Dashboard" at bounding box center [589, 70] width 82 height 31
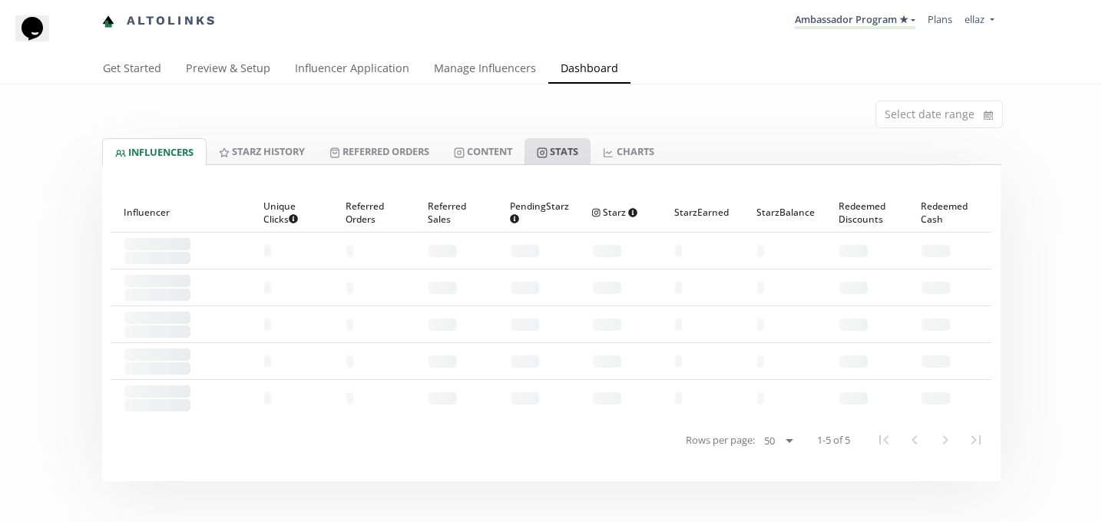
click at [570, 148] on link "Stats" at bounding box center [557, 151] width 66 height 26
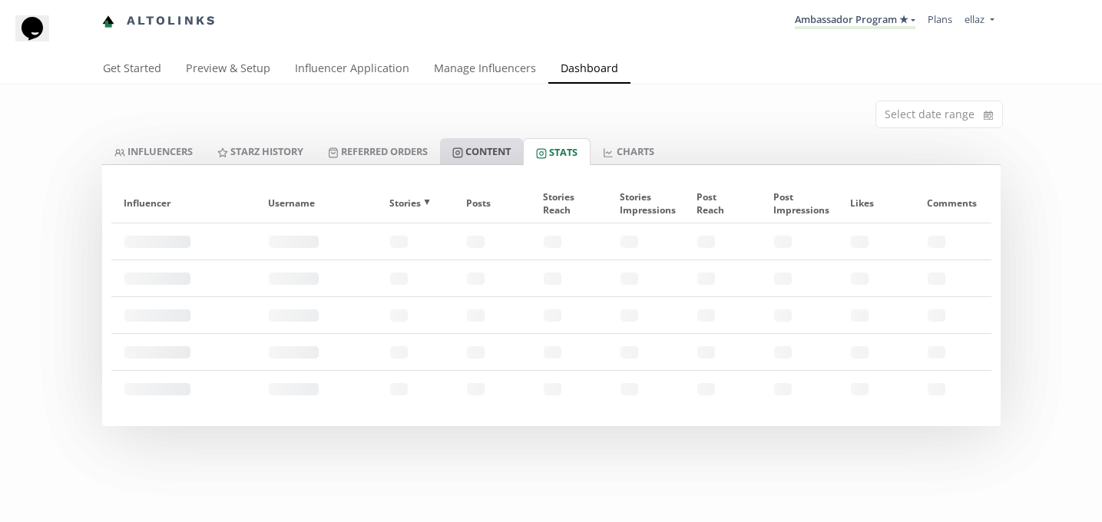
click at [478, 155] on link "Content" at bounding box center [481, 151] width 83 height 26
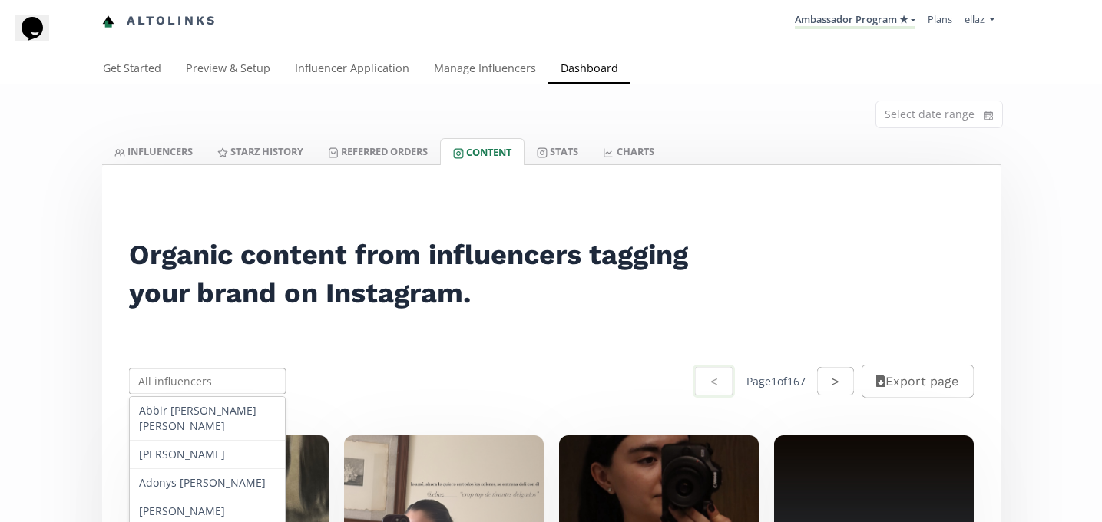
click at [197, 393] on input "text" at bounding box center [208, 381] width 162 height 30
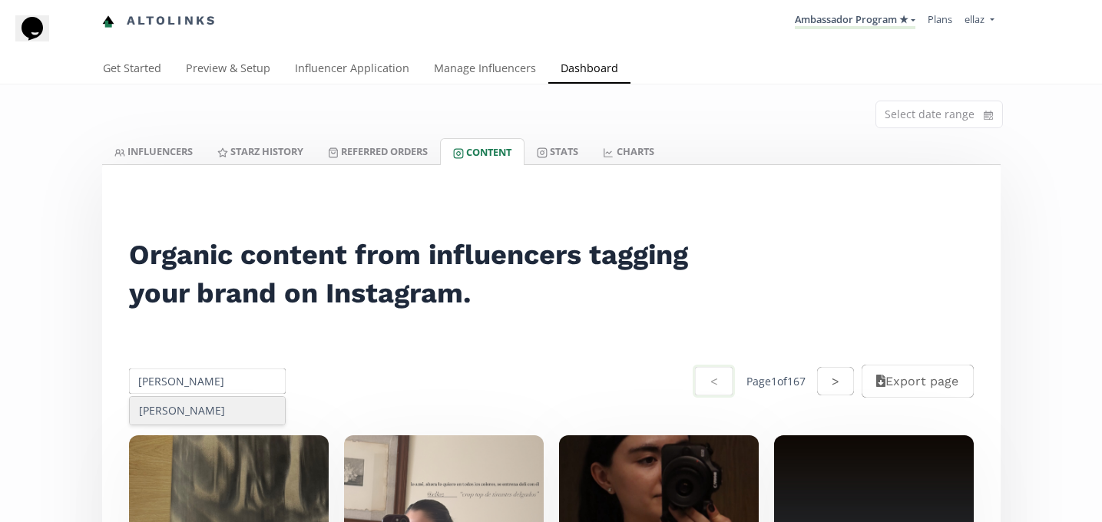
click at [206, 412] on div "[PERSON_NAME]" at bounding box center [208, 411] width 156 height 28
type input "[PERSON_NAME]"
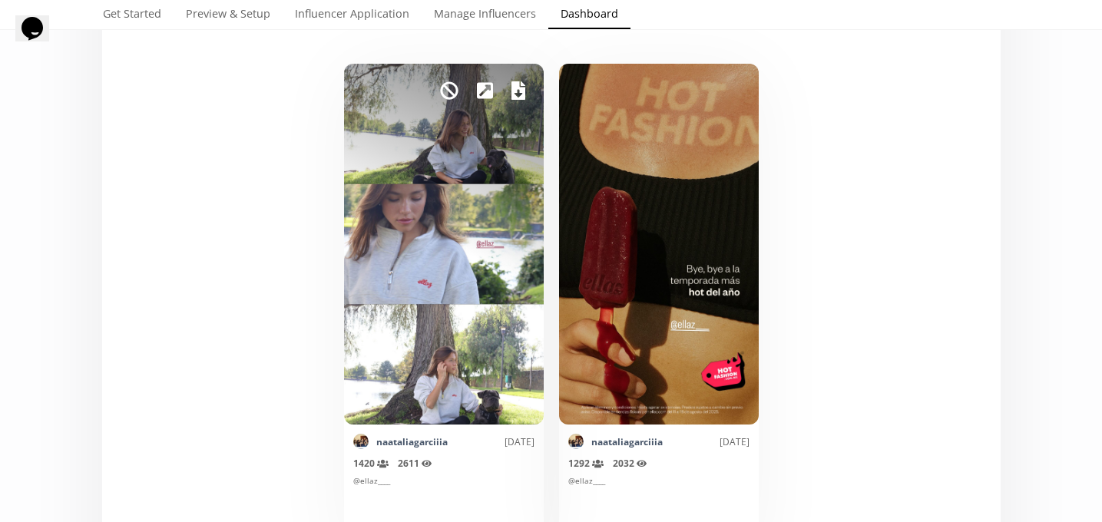
scroll to position [368, 0]
